Goal: Transaction & Acquisition: Purchase product/service

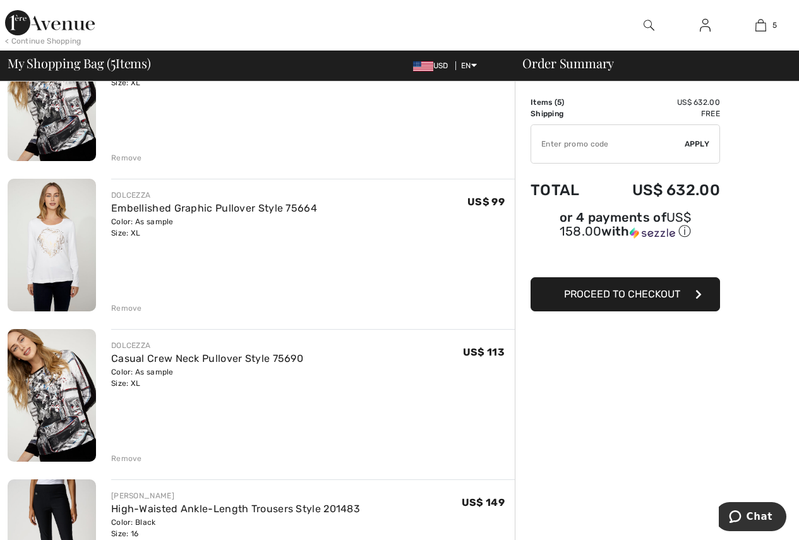
scroll to position [167, 0]
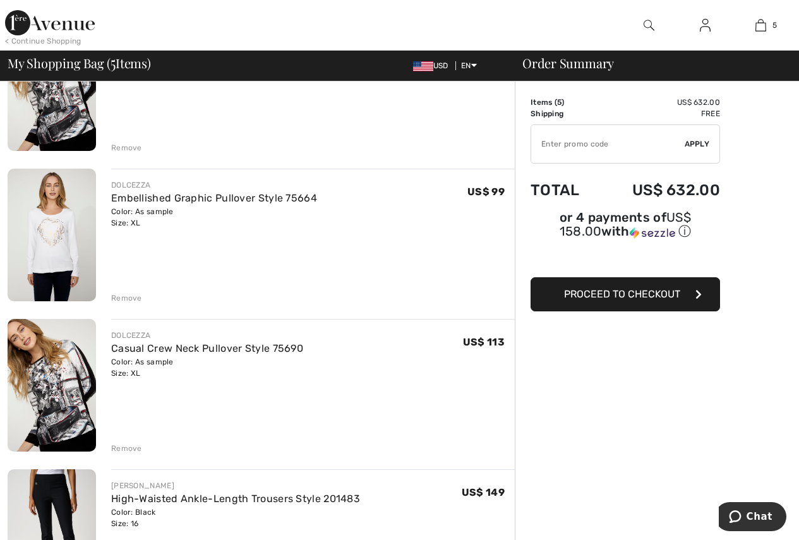
drag, startPoint x: 129, startPoint y: 419, endPoint x: 121, endPoint y: 435, distance: 17.5
click at [123, 429] on div "DOLCEZZA Casual Crew Neck Pullover Style 75690 Color: As sample Size: XL Final …" at bounding box center [313, 386] width 404 height 135
click at [123, 443] on div "Remove" at bounding box center [126, 448] width 31 height 11
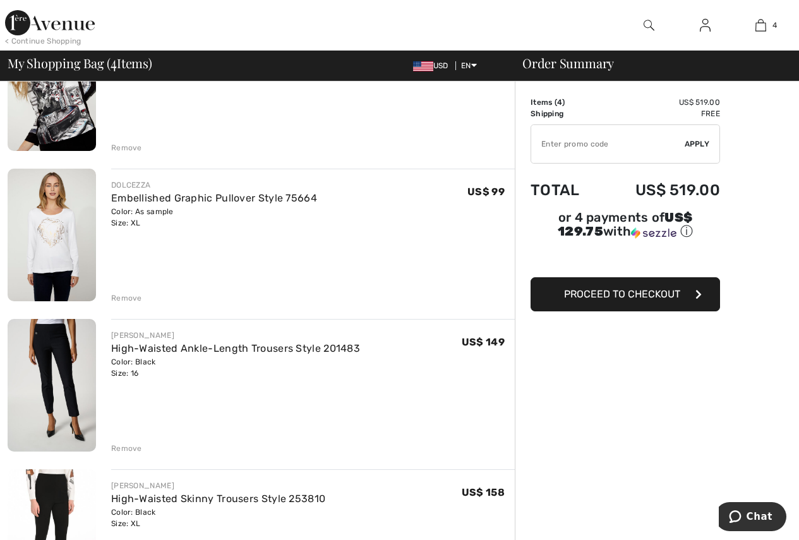
click at [124, 448] on div "Remove" at bounding box center [126, 448] width 31 height 11
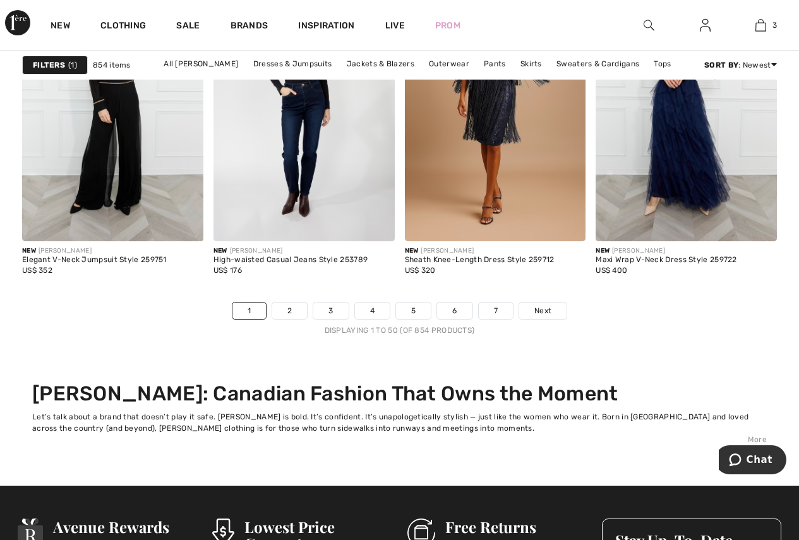
scroll to position [5443, 0]
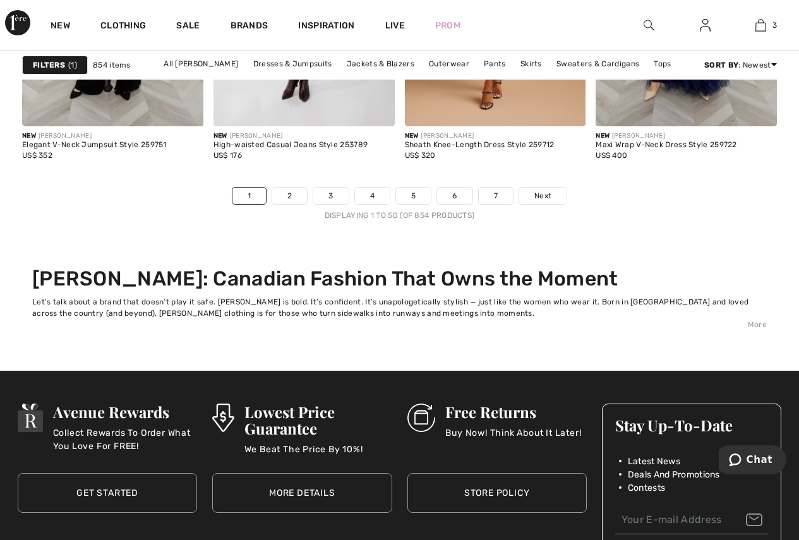
drag, startPoint x: 804, startPoint y: 440, endPoint x: 8, endPoint y: 2, distance: 908.2
click at [291, 195] on link "2" at bounding box center [289, 196] width 35 height 16
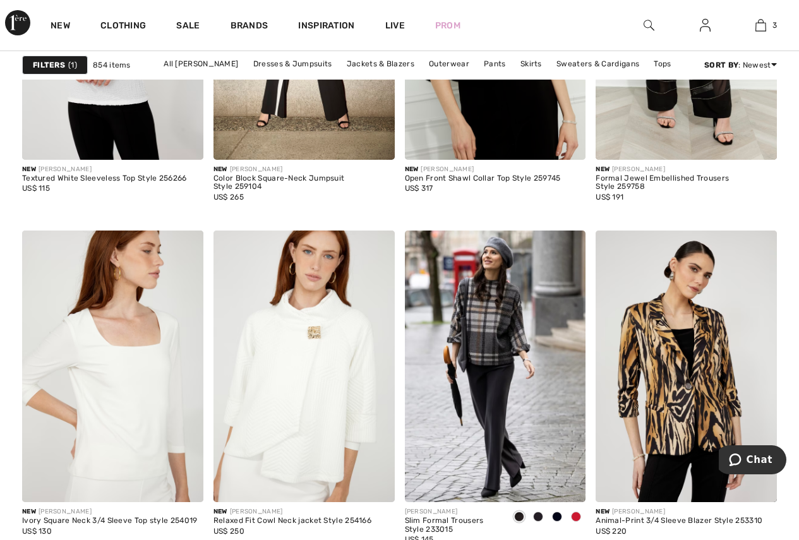
scroll to position [2105, 0]
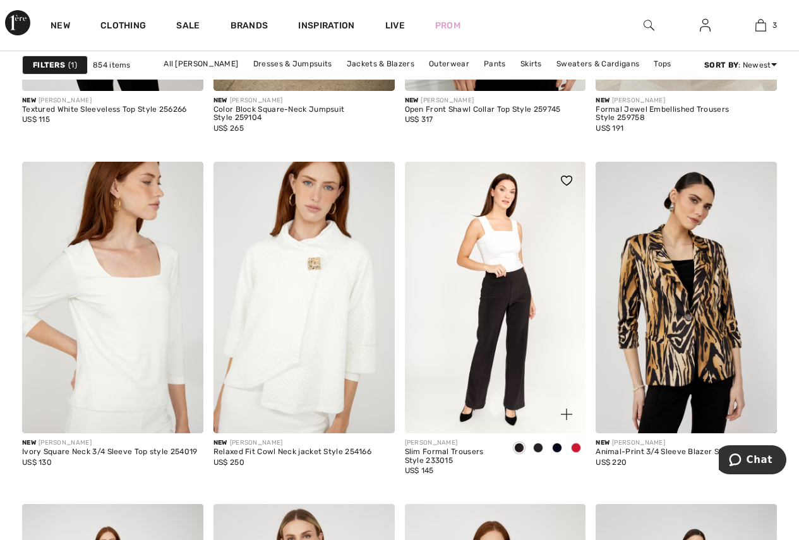
click at [494, 402] on img at bounding box center [495, 298] width 181 height 272
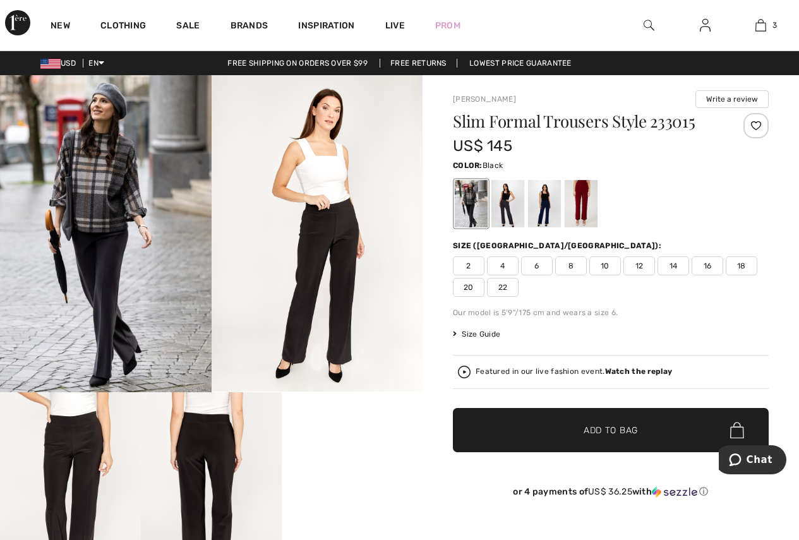
click at [489, 336] on span "Size Guide" at bounding box center [476, 333] width 47 height 11
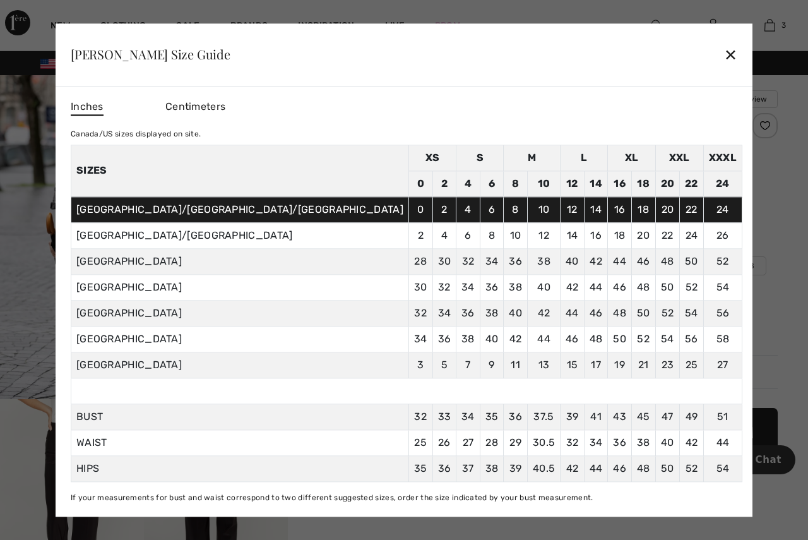
click at [724, 56] on div "✕" at bounding box center [730, 55] width 13 height 27
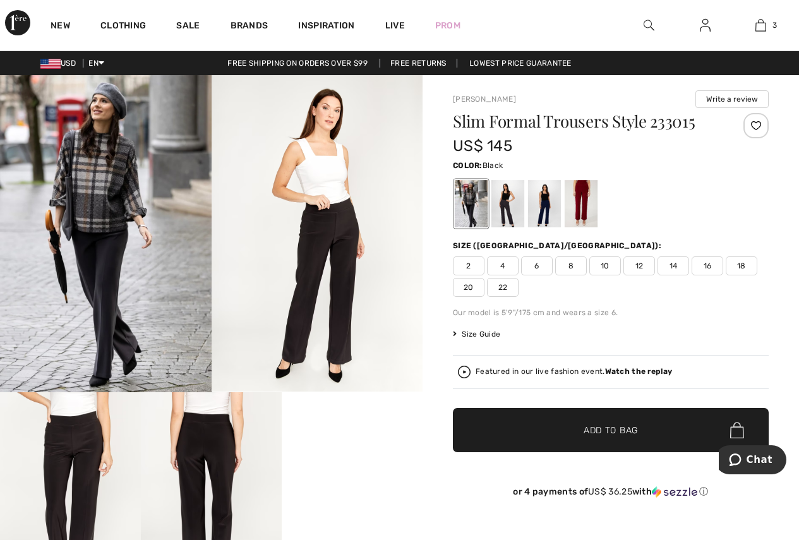
click at [709, 263] on span "16" at bounding box center [708, 265] width 32 height 19
click at [653, 432] on span "✔ Added to Bag Add to Bag" at bounding box center [611, 430] width 316 height 44
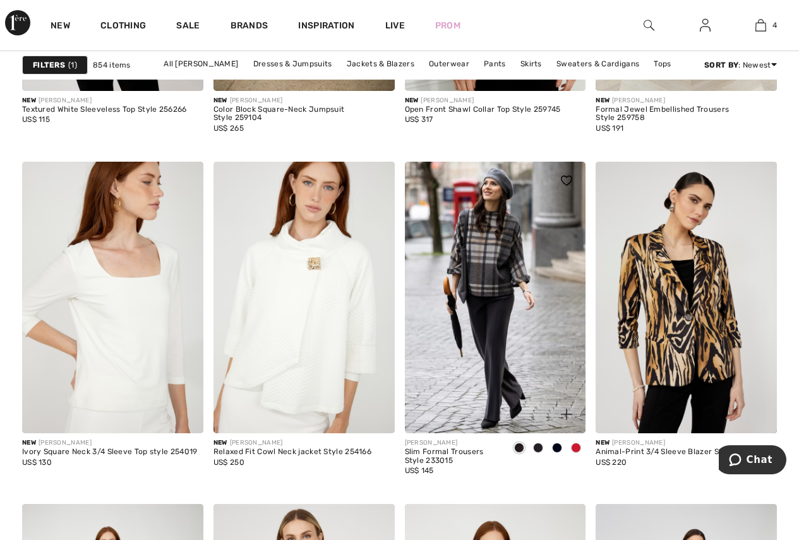
click at [557, 448] on span at bounding box center [557, 448] width 10 height 10
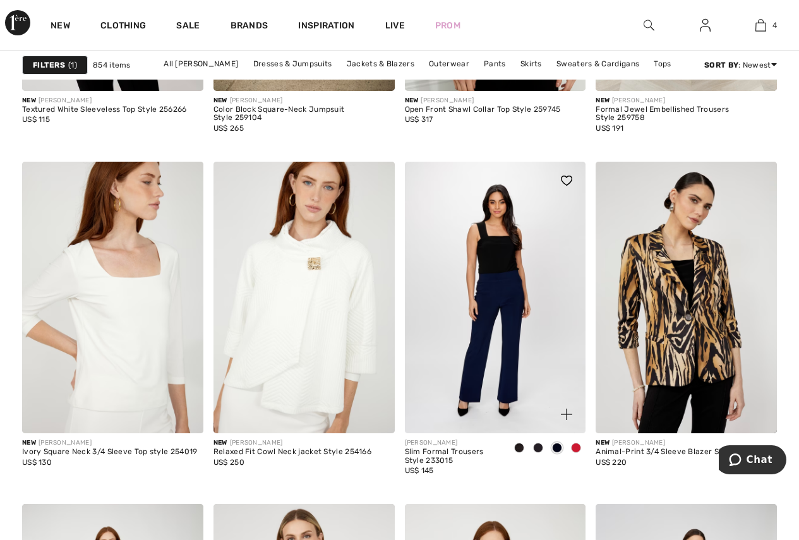
click at [557, 448] on span at bounding box center [557, 448] width 10 height 10
click at [536, 449] on span at bounding box center [538, 448] width 10 height 10
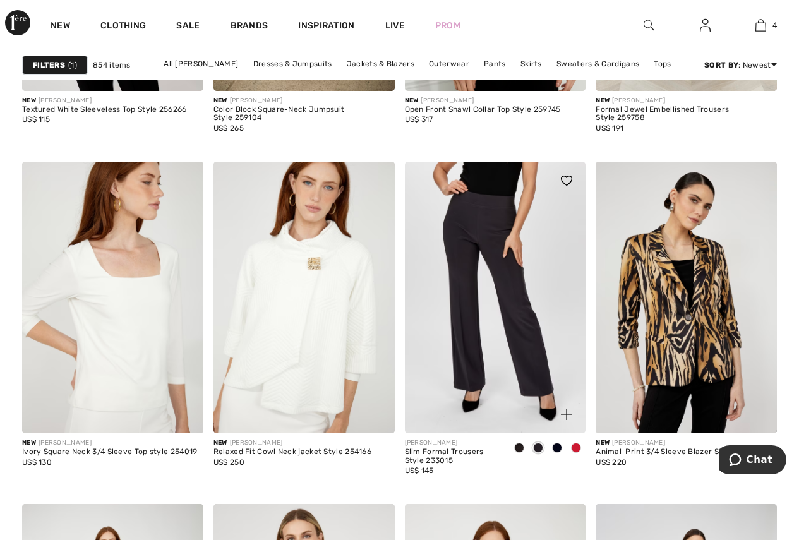
click at [513, 416] on img at bounding box center [495, 298] width 181 height 272
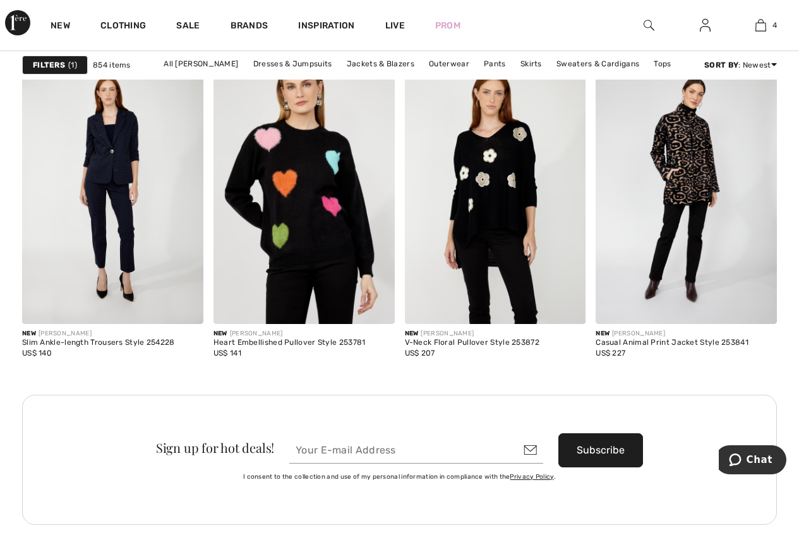
scroll to position [2564, 0]
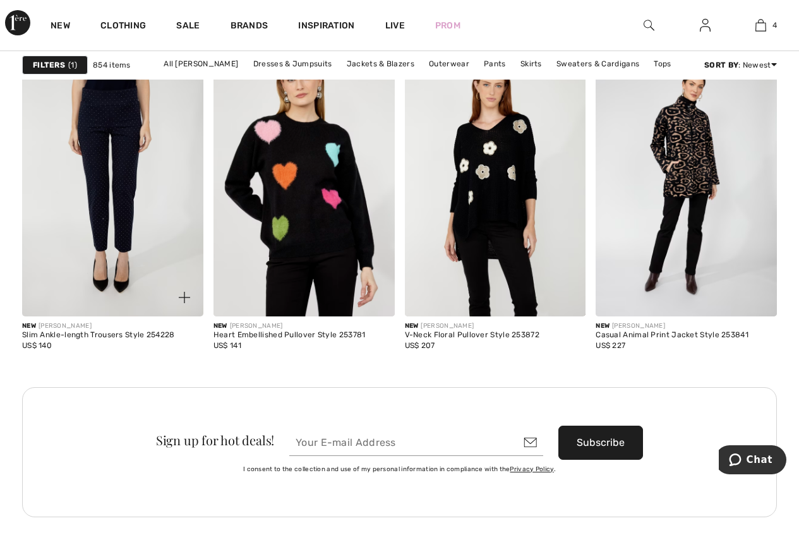
click at [109, 280] on img at bounding box center [112, 181] width 181 height 272
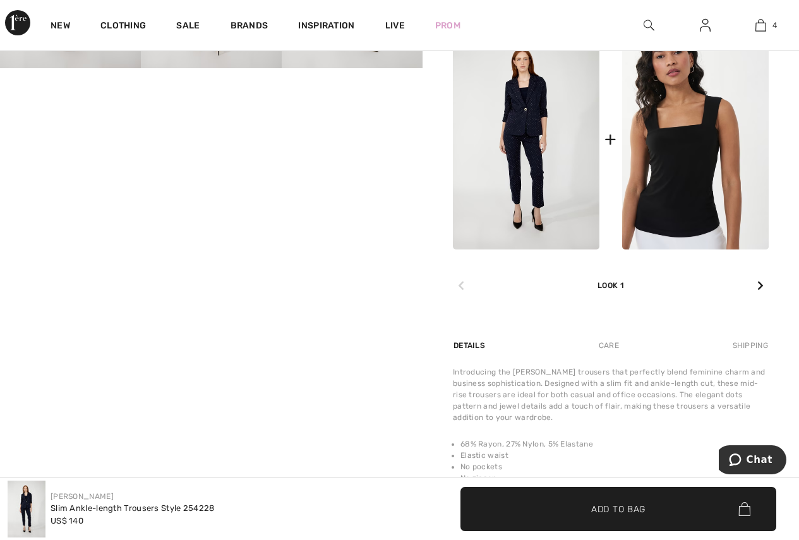
scroll to position [548, 0]
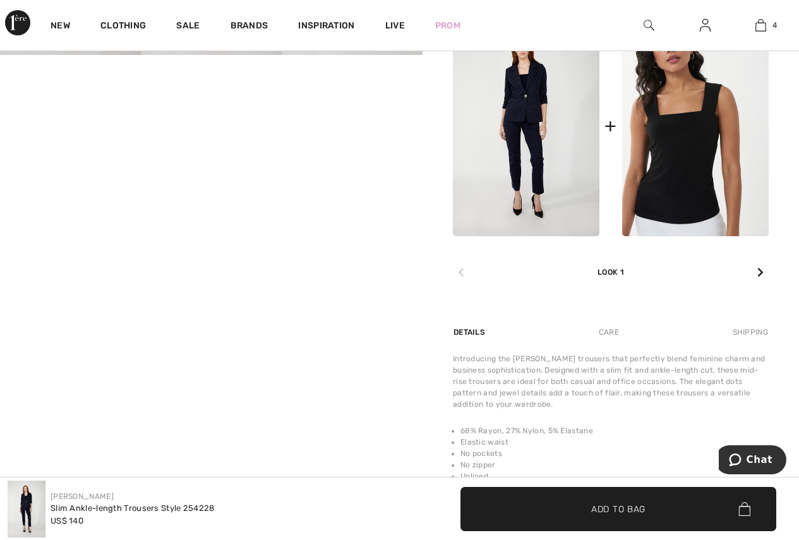
click at [514, 140] on img at bounding box center [526, 126] width 147 height 220
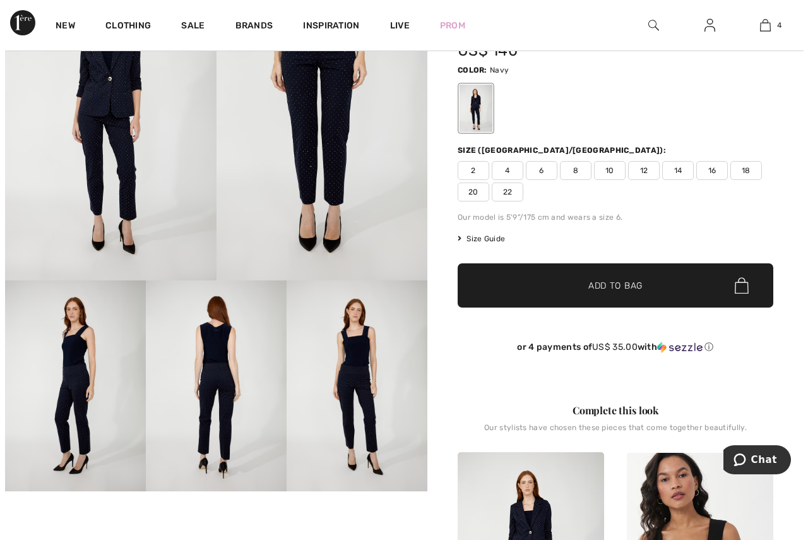
scroll to position [0, 0]
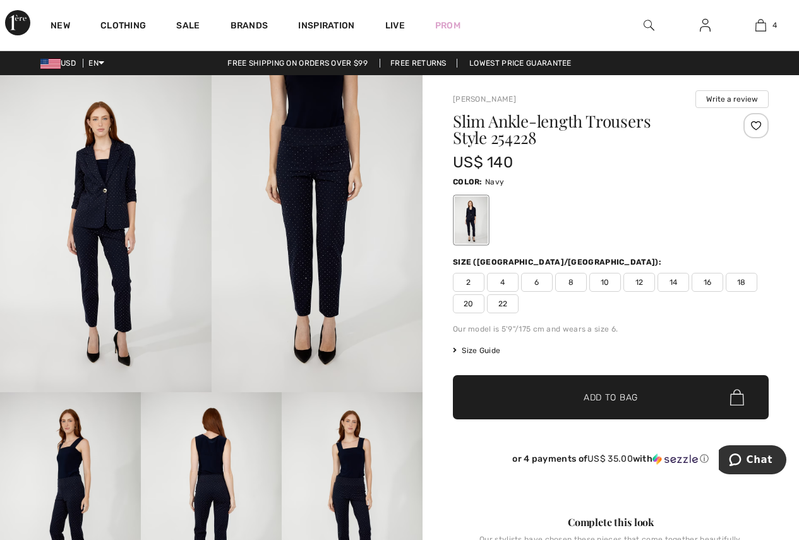
click at [108, 242] on img at bounding box center [106, 233] width 212 height 317
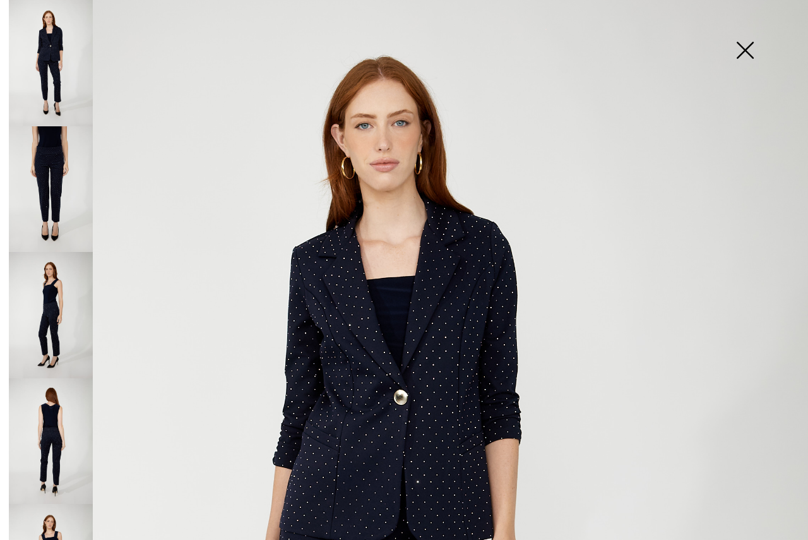
scroll to position [25, 0]
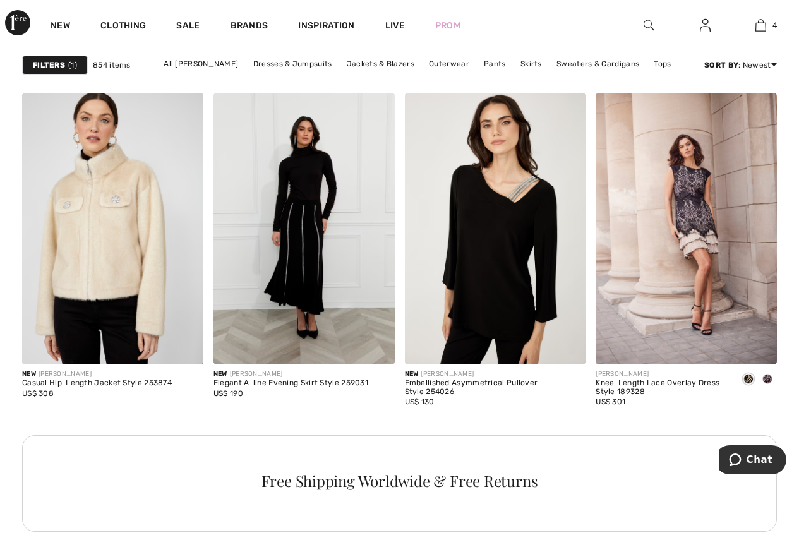
scroll to position [4072, 0]
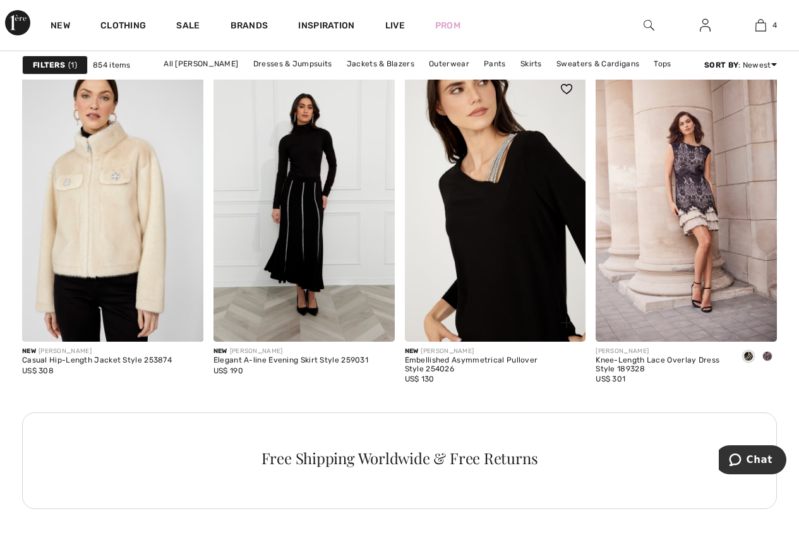
click at [492, 326] on img at bounding box center [495, 206] width 181 height 272
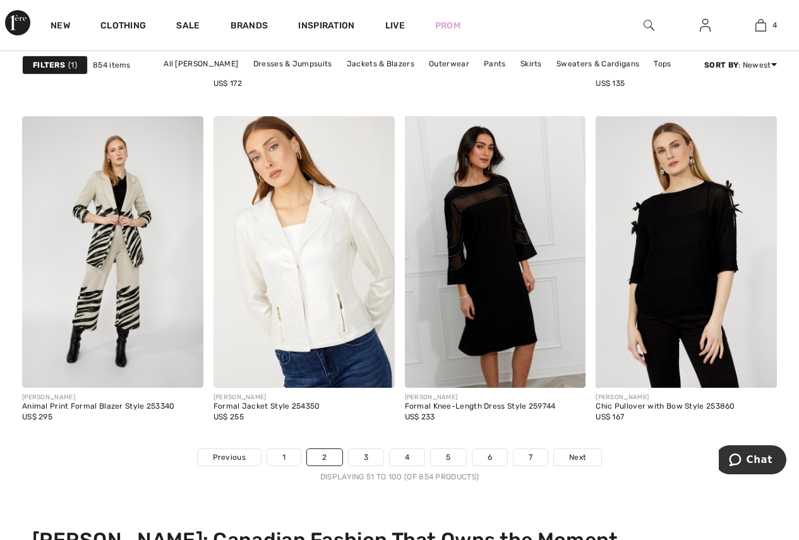
scroll to position [5190, 0]
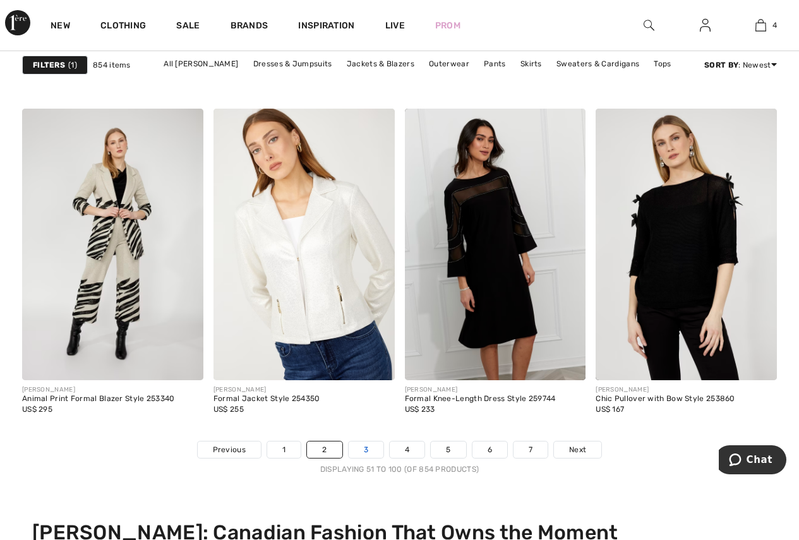
click at [364, 451] on link "3" at bounding box center [366, 449] width 35 height 16
click at [364, 447] on link "3" at bounding box center [366, 449] width 35 height 16
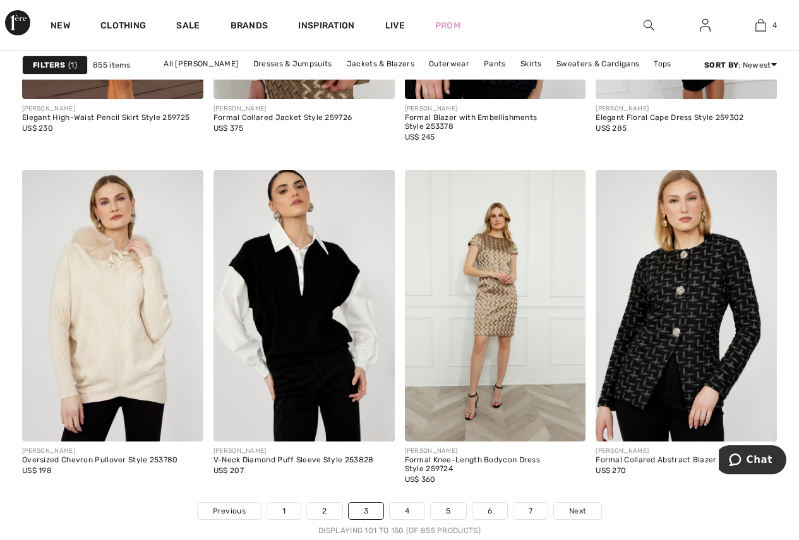
scroll to position [5174, 0]
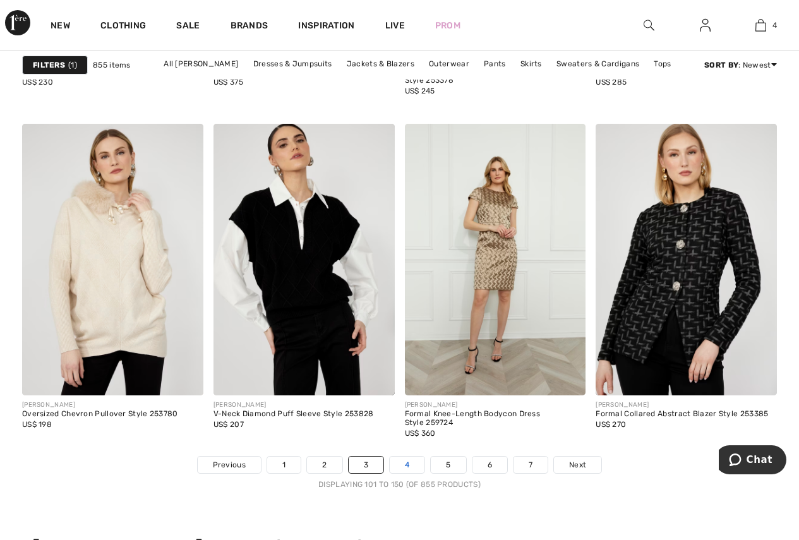
click at [408, 462] on link "4" at bounding box center [407, 465] width 35 height 16
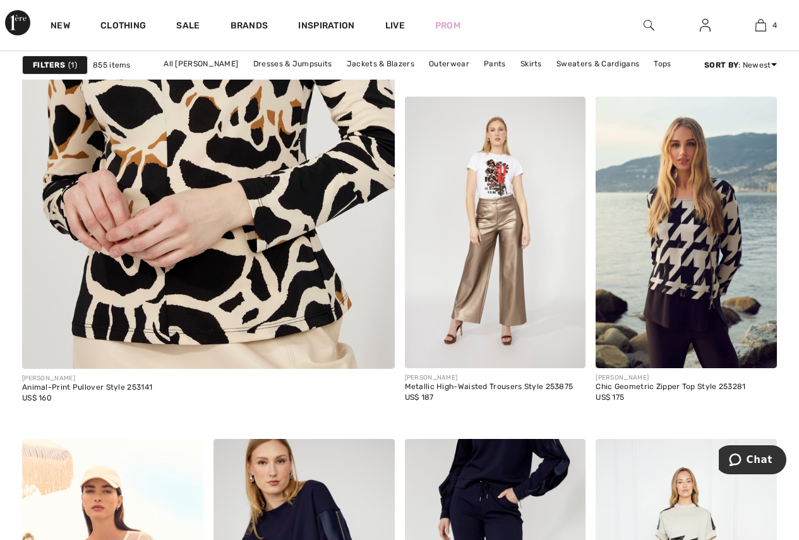
scroll to position [3367, 0]
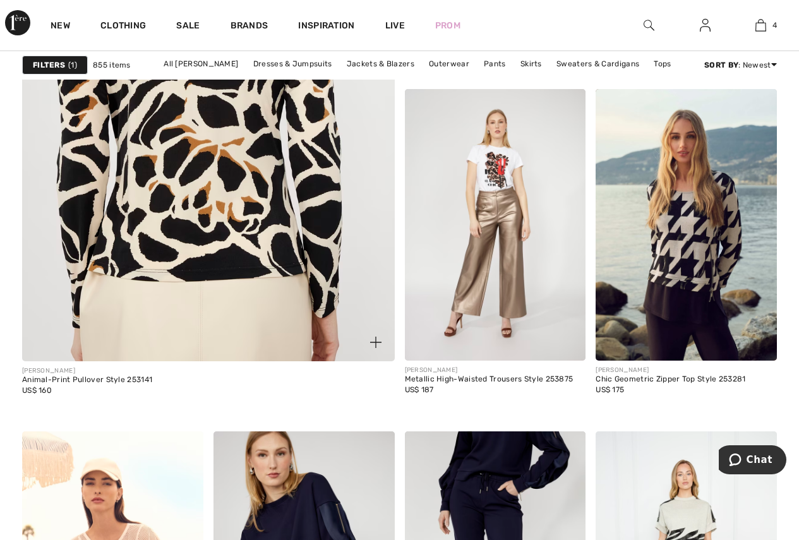
click at [157, 292] on img at bounding box center [208, 82] width 447 height 670
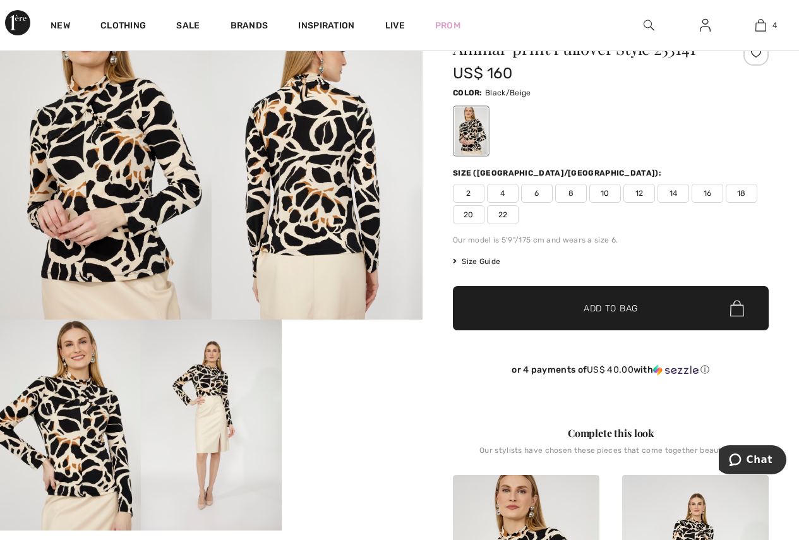
scroll to position [69, 0]
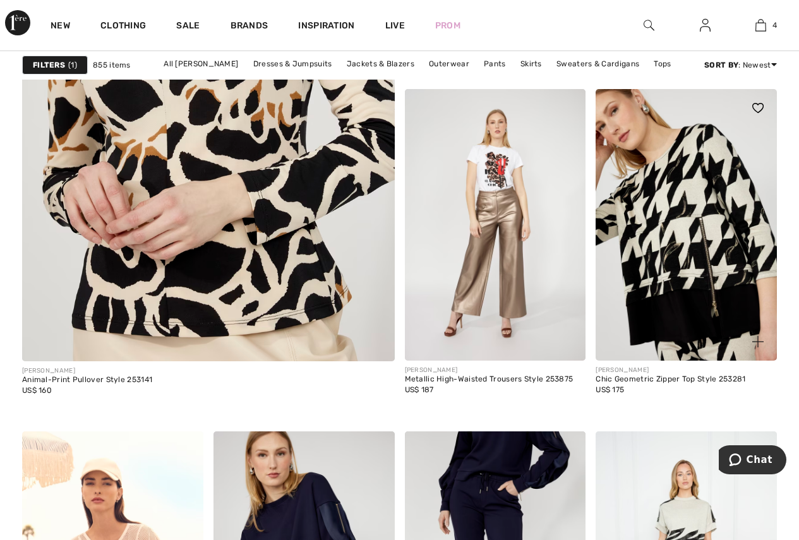
click at [688, 248] on img at bounding box center [686, 225] width 181 height 272
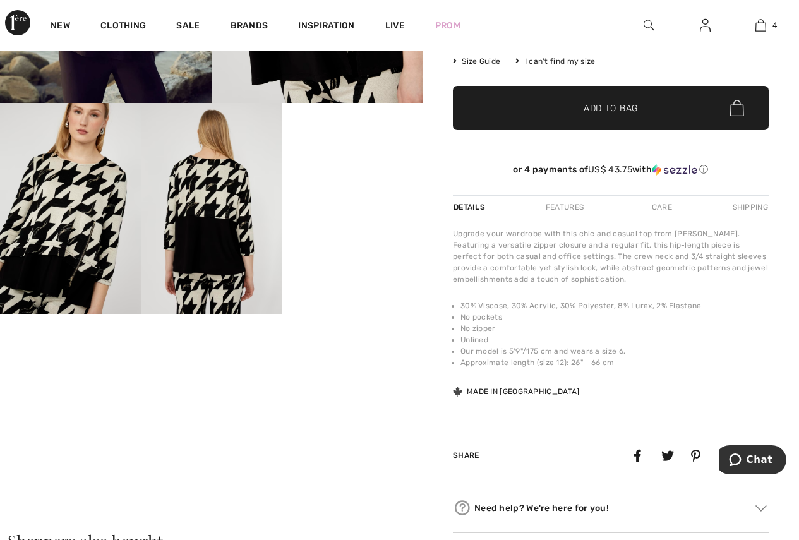
scroll to position [292, 0]
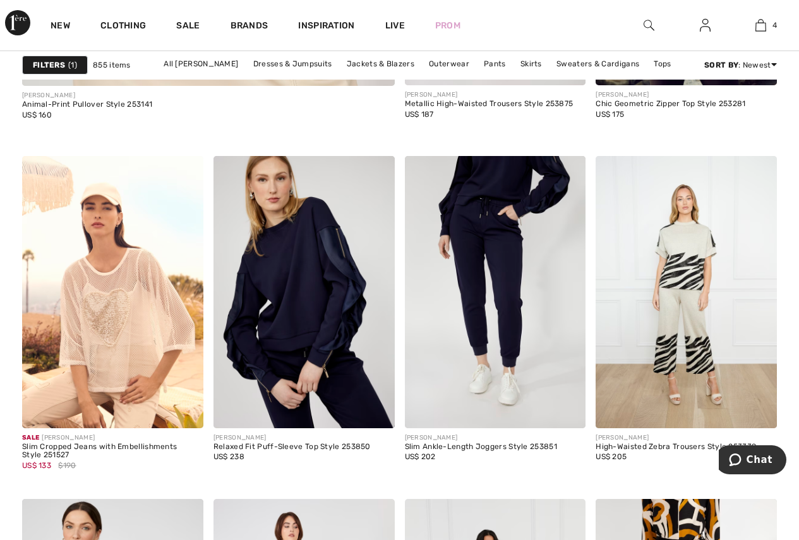
scroll to position [3650, 0]
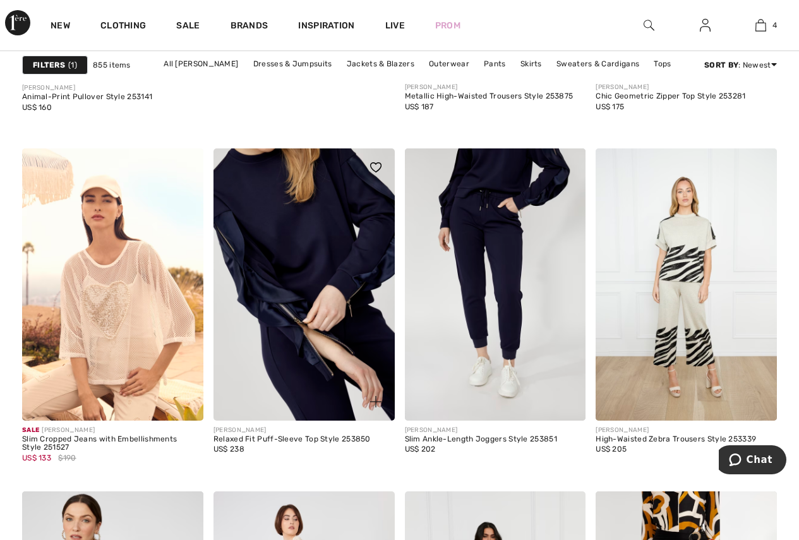
click at [289, 378] on img at bounding box center [303, 284] width 181 height 272
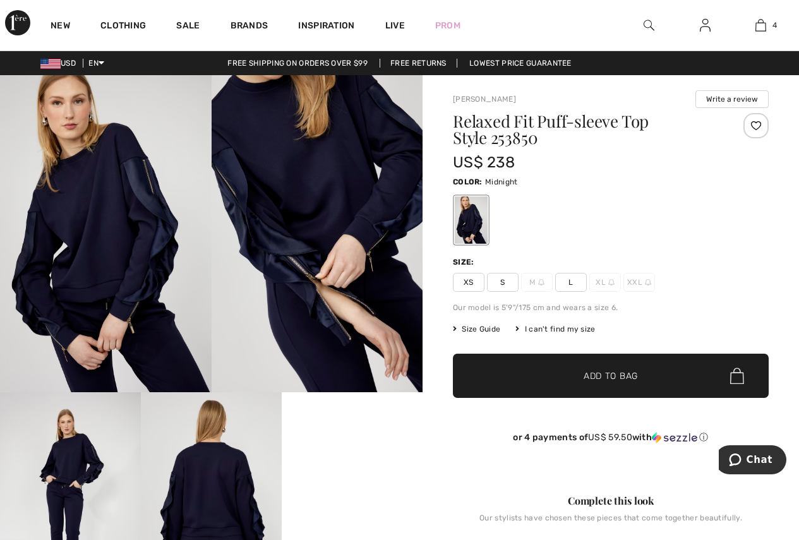
click at [572, 282] on span "L" at bounding box center [571, 282] width 32 height 19
click at [590, 371] on span "Add to Bag" at bounding box center [611, 375] width 54 height 13
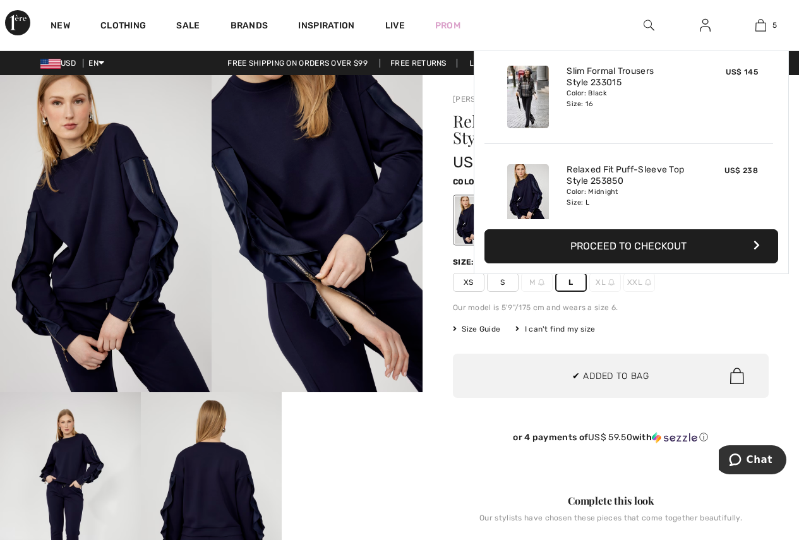
scroll to position [335, 0]
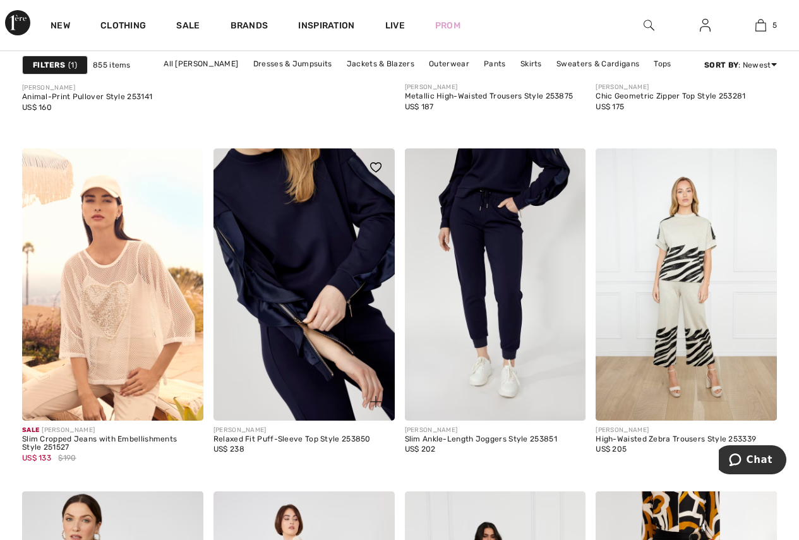
click at [289, 281] on img at bounding box center [303, 284] width 181 height 272
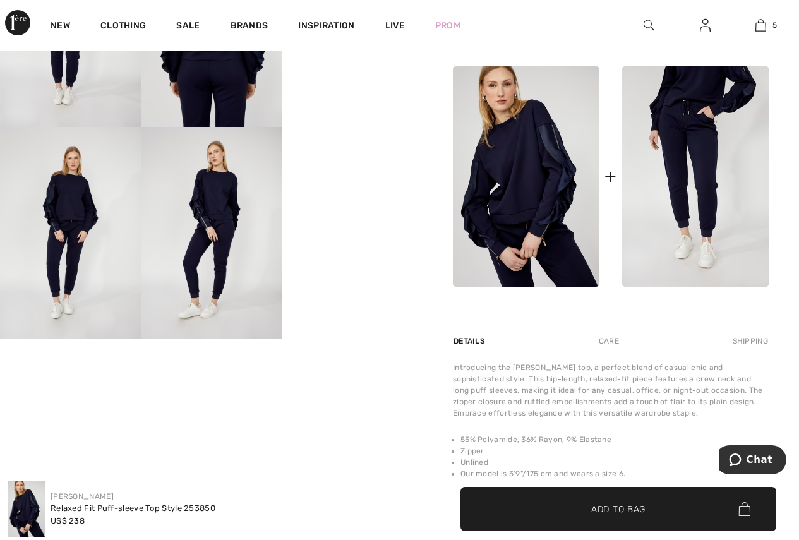
scroll to position [359, 0]
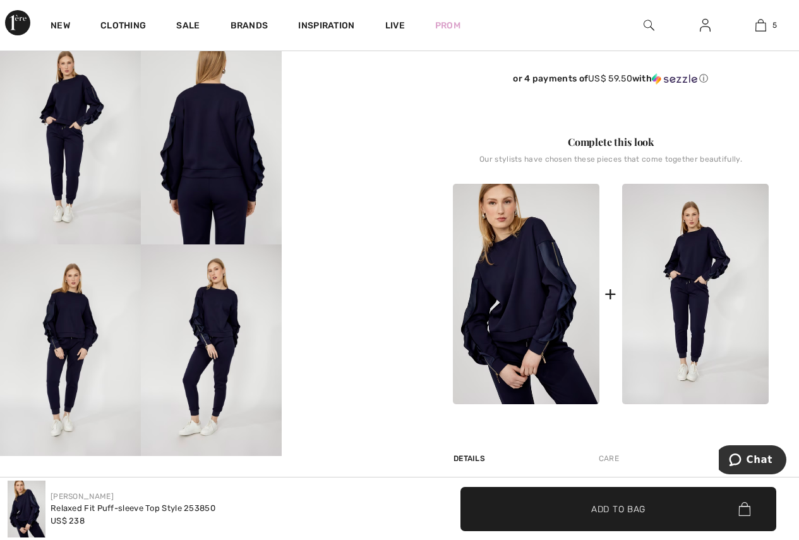
click at [698, 313] on img at bounding box center [695, 294] width 147 height 220
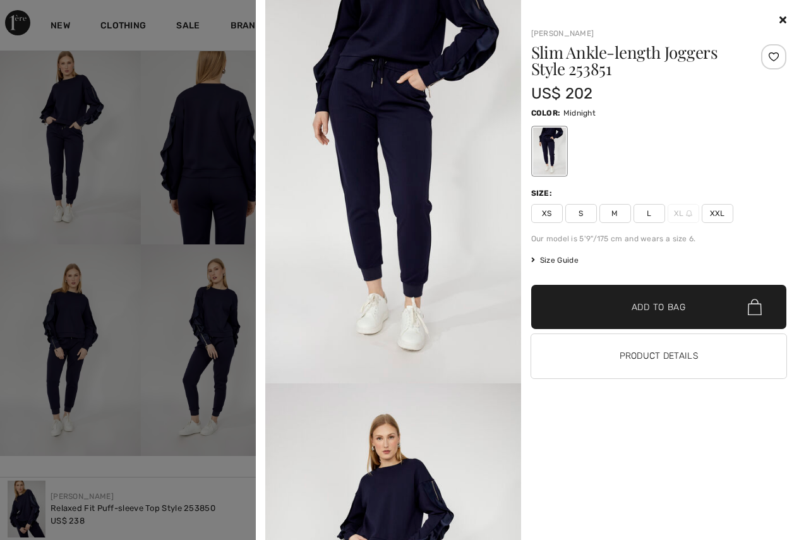
click at [650, 212] on span "L" at bounding box center [649, 213] width 32 height 19
click at [673, 308] on span "Add to Bag" at bounding box center [659, 307] width 54 height 13
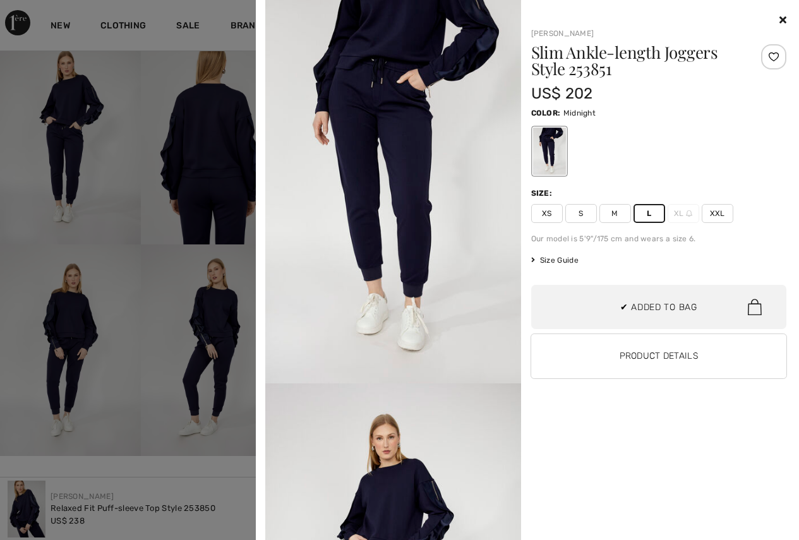
scroll to position [0, 0]
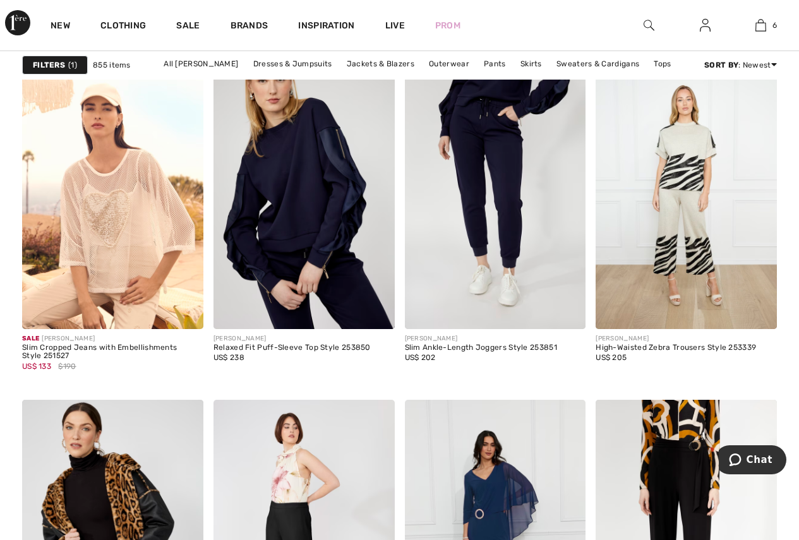
scroll to position [3689, 0]
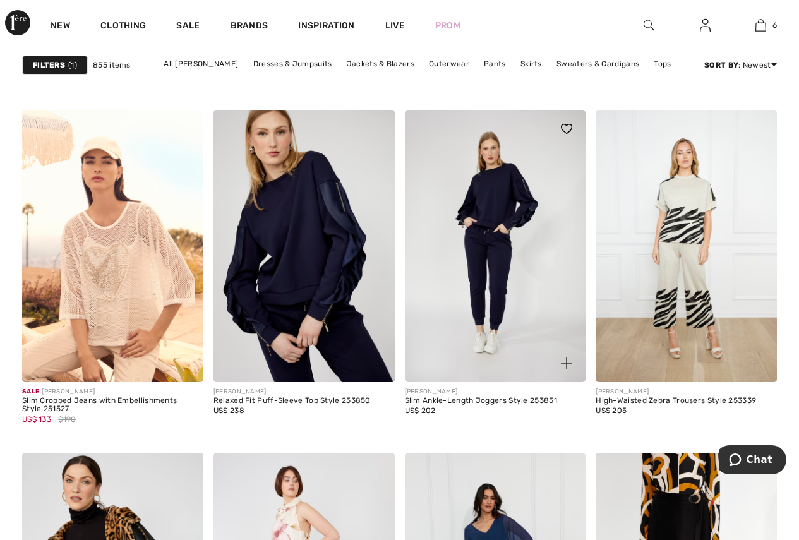
click at [503, 262] on img at bounding box center [495, 246] width 181 height 272
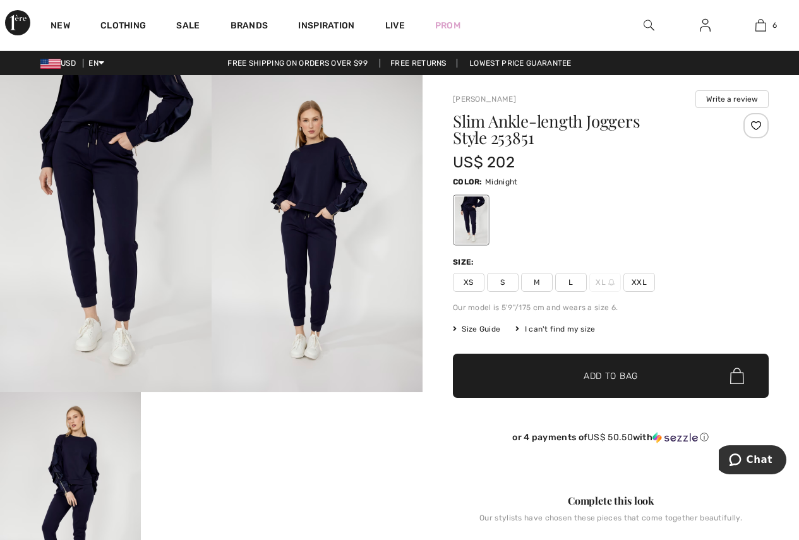
click at [296, 247] on img at bounding box center [318, 233] width 212 height 317
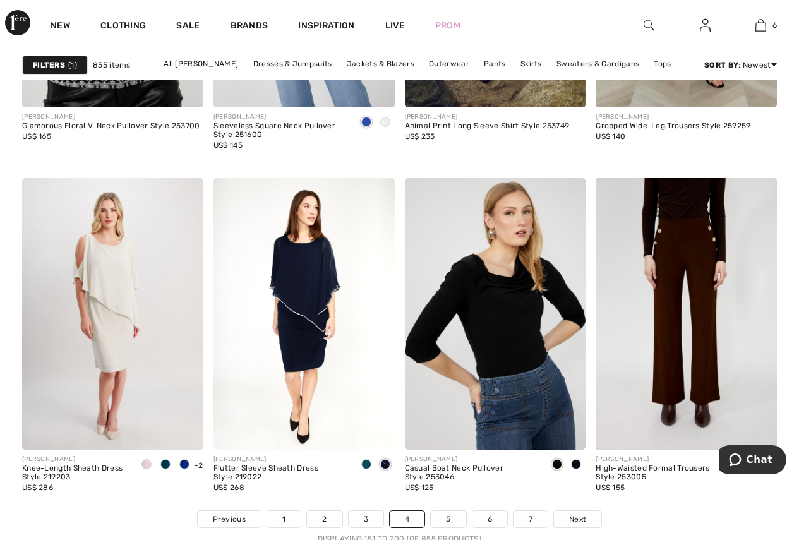
scroll to position [5143, 0]
